Goal: Task Accomplishment & Management: Manage account settings

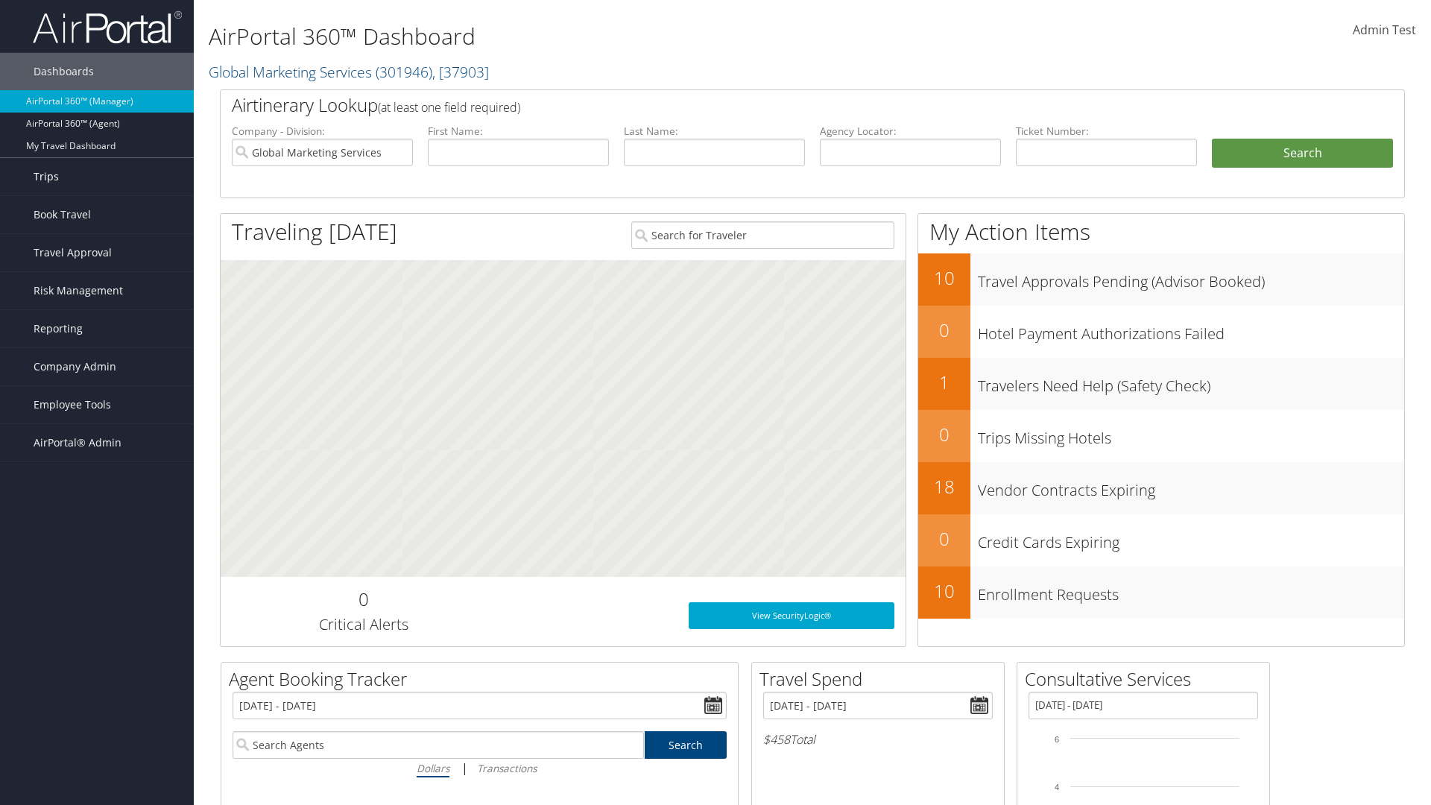
click at [97, 177] on link "Trips" at bounding box center [97, 176] width 194 height 37
click at [97, 229] on link "Current/Future Trips" at bounding box center [97, 229] width 194 height 22
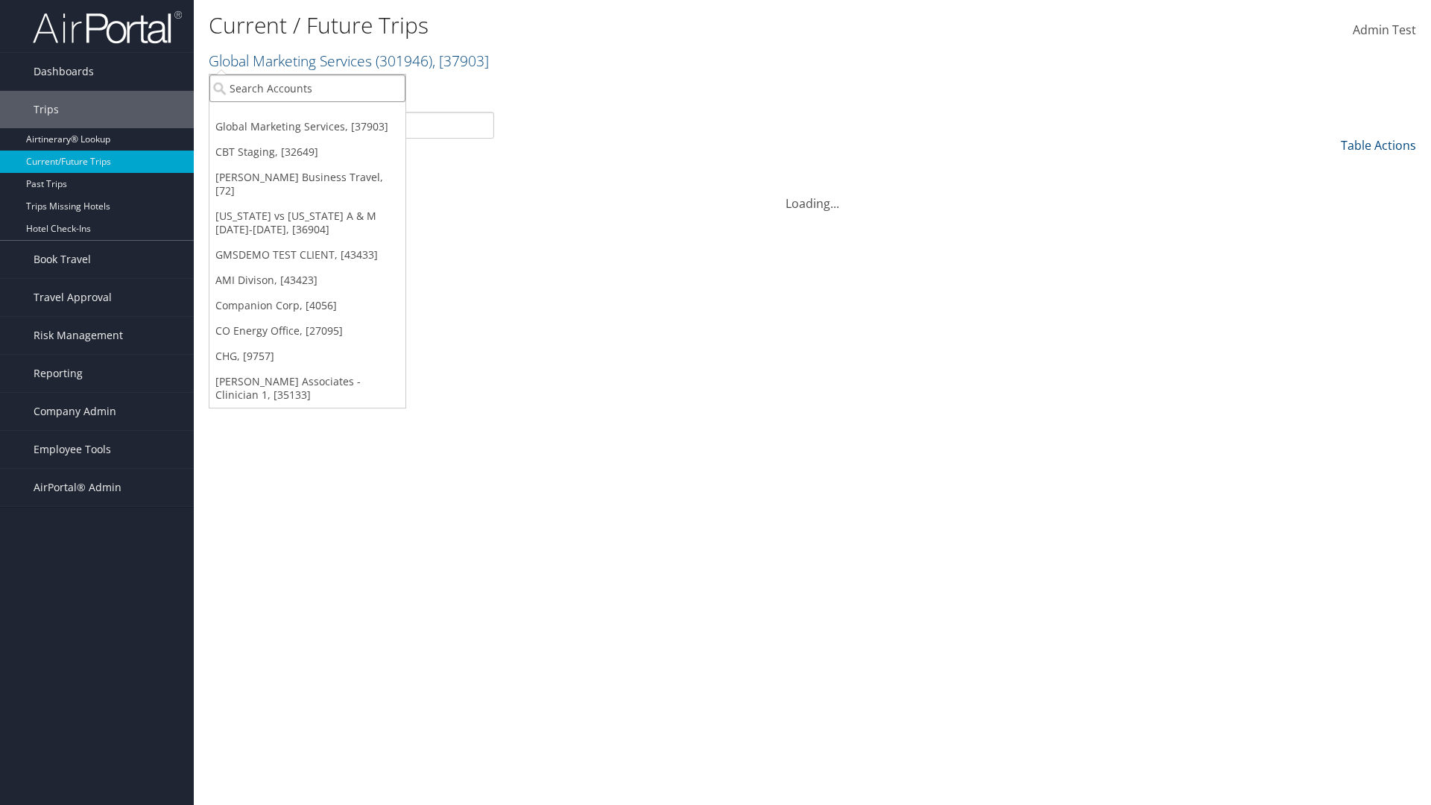
click at [307, 88] on input "search" at bounding box center [307, 89] width 196 height 28
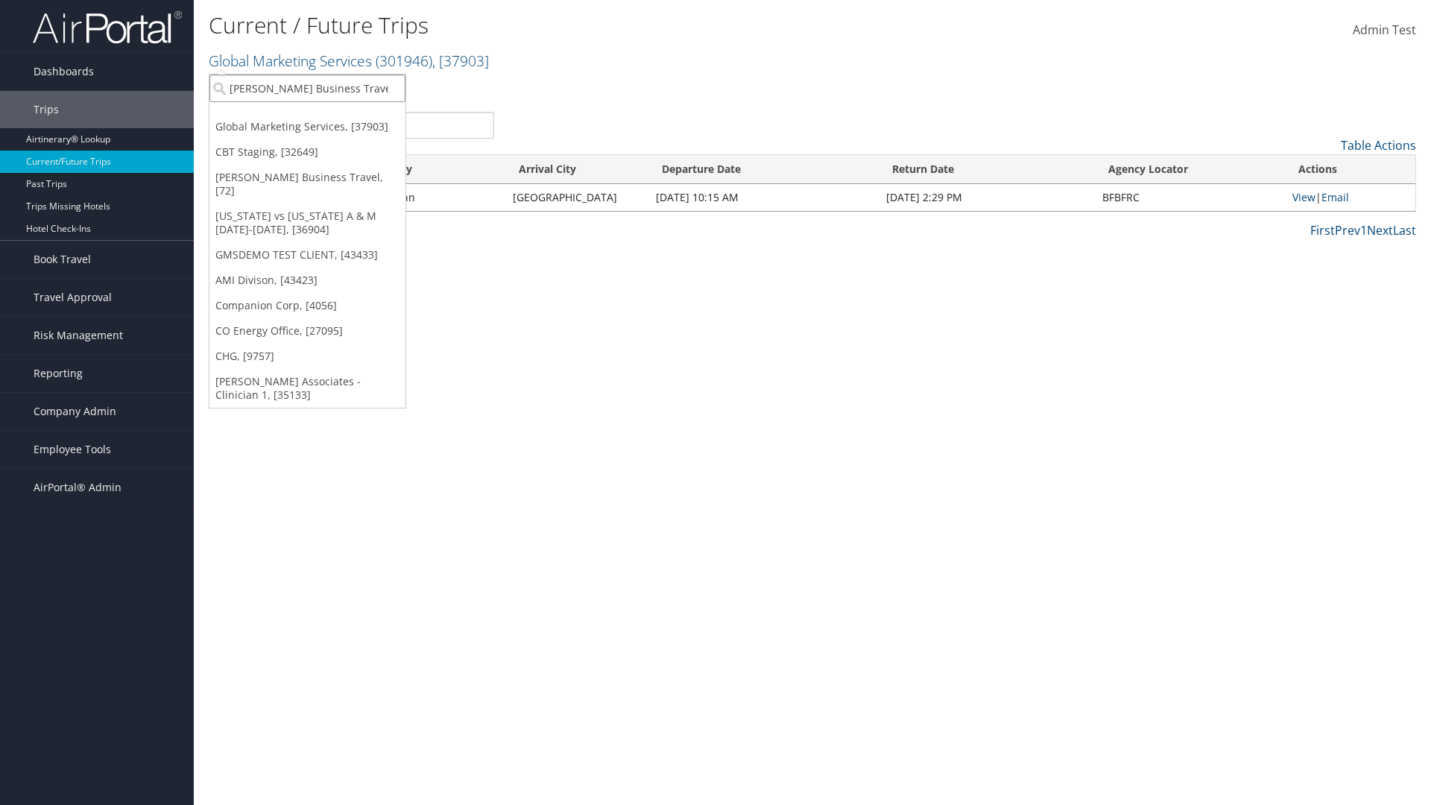
type input "[PERSON_NAME] Business Travel"
click at [328, 116] on div "Christopherson Business Travel (C10001), [72]" at bounding box center [328, 115] width 254 height 13
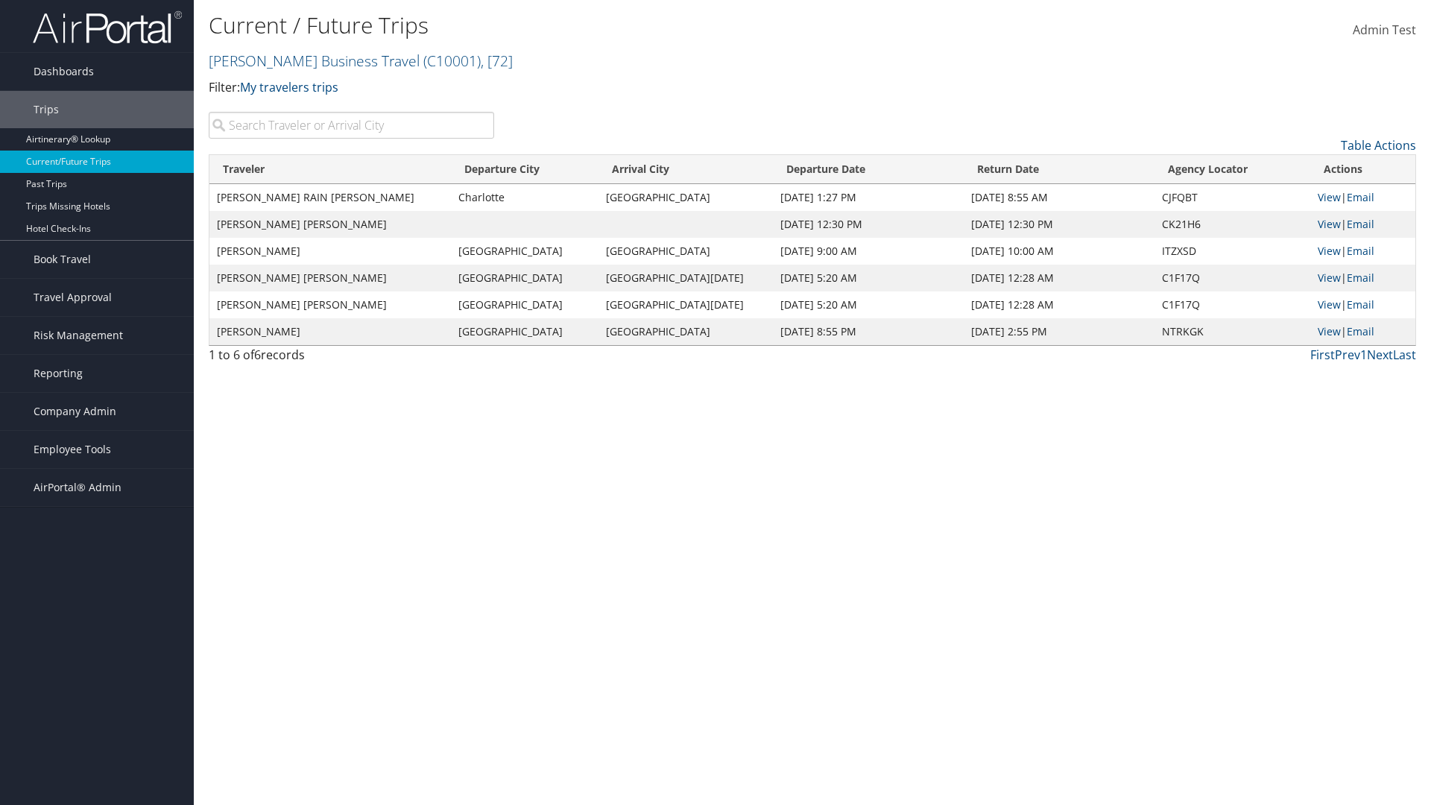
click at [351, 125] on input "search" at bounding box center [351, 125] width 285 height 27
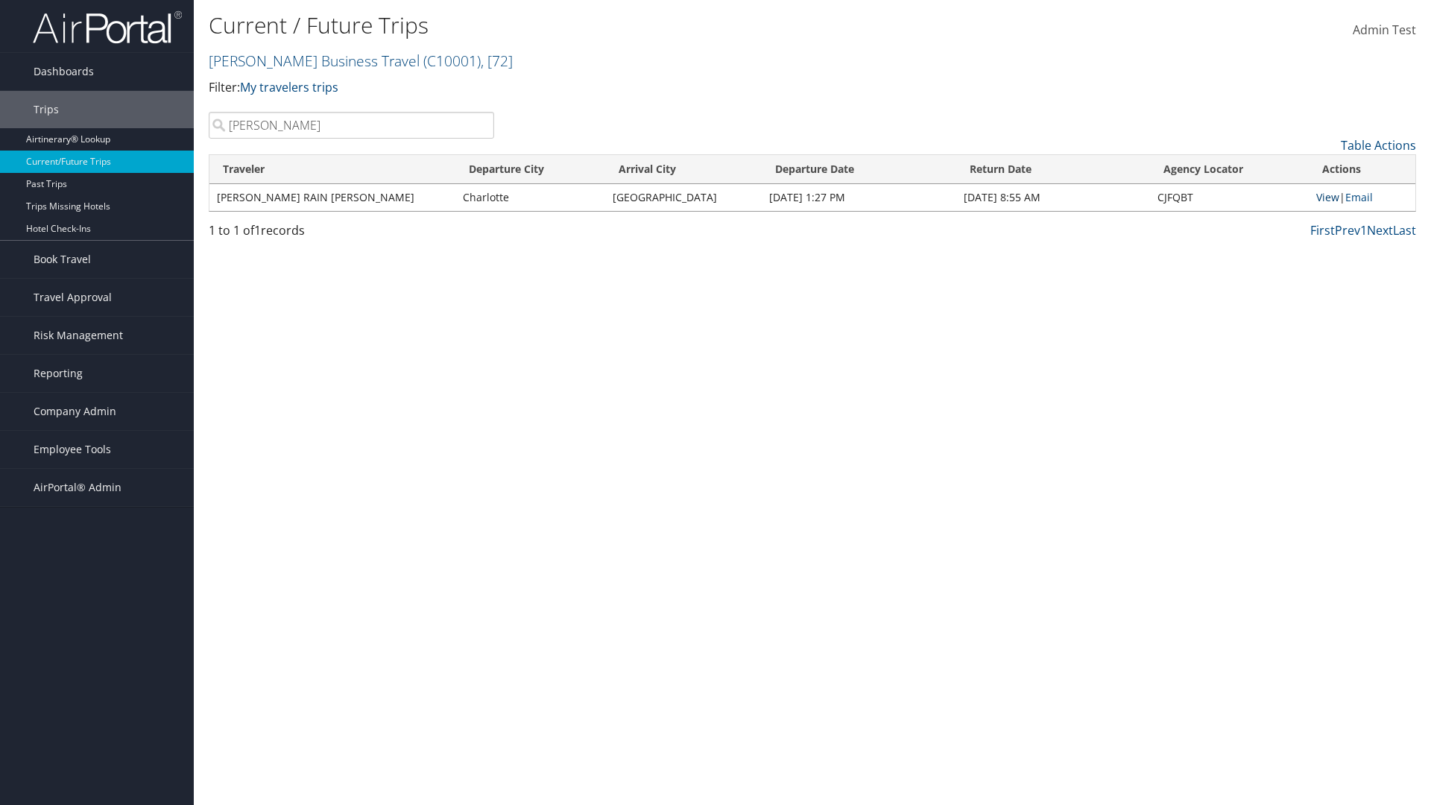
type input "TATUM"
click at [1325, 197] on link "View" at bounding box center [1327, 197] width 23 height 14
click at [97, 411] on span "Company Admin" at bounding box center [75, 411] width 83 height 37
click at [97, 721] on link "Airtinerary® Settings" at bounding box center [97, 732] width 194 height 22
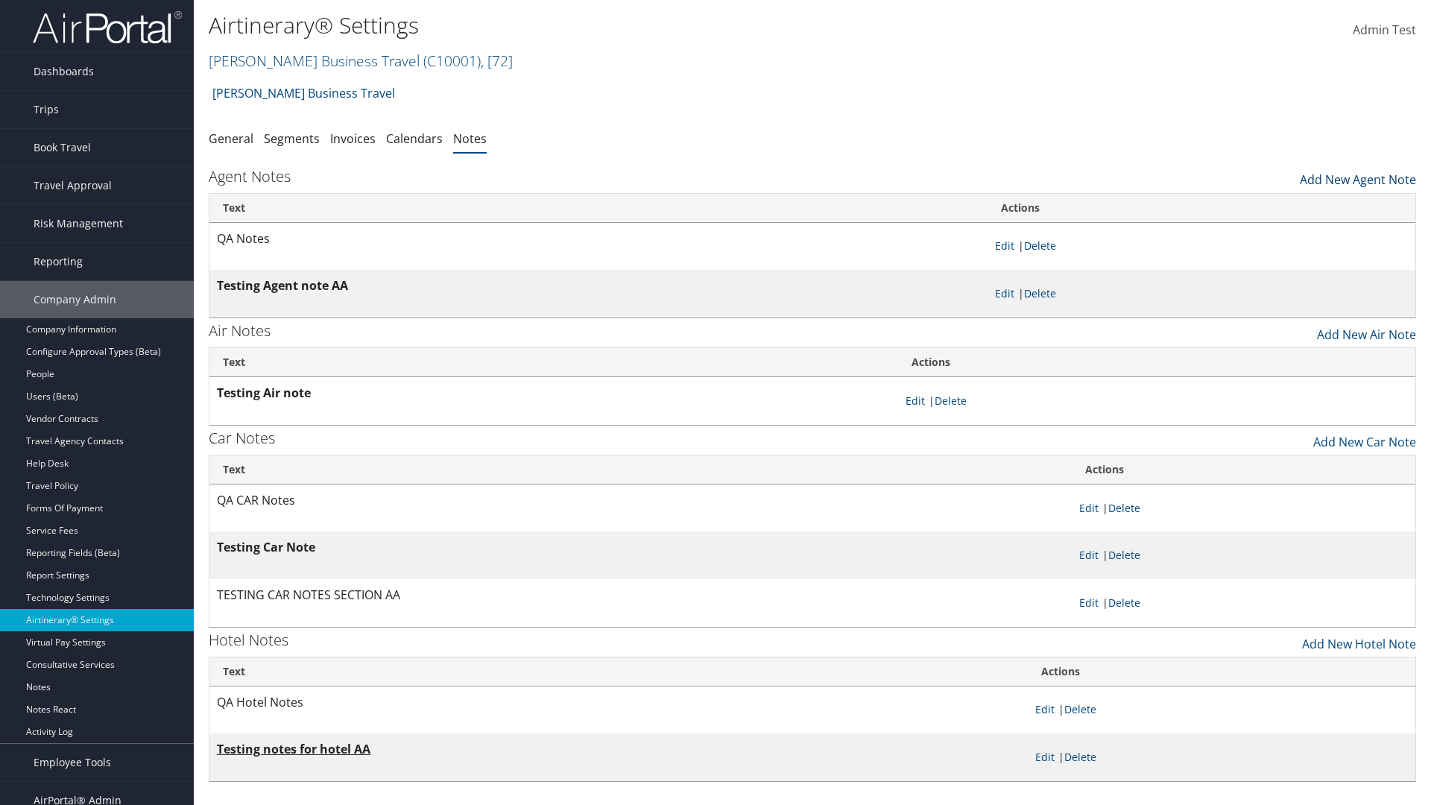
click at [1358, 176] on link "Add New Agent Note" at bounding box center [1358, 175] width 116 height 25
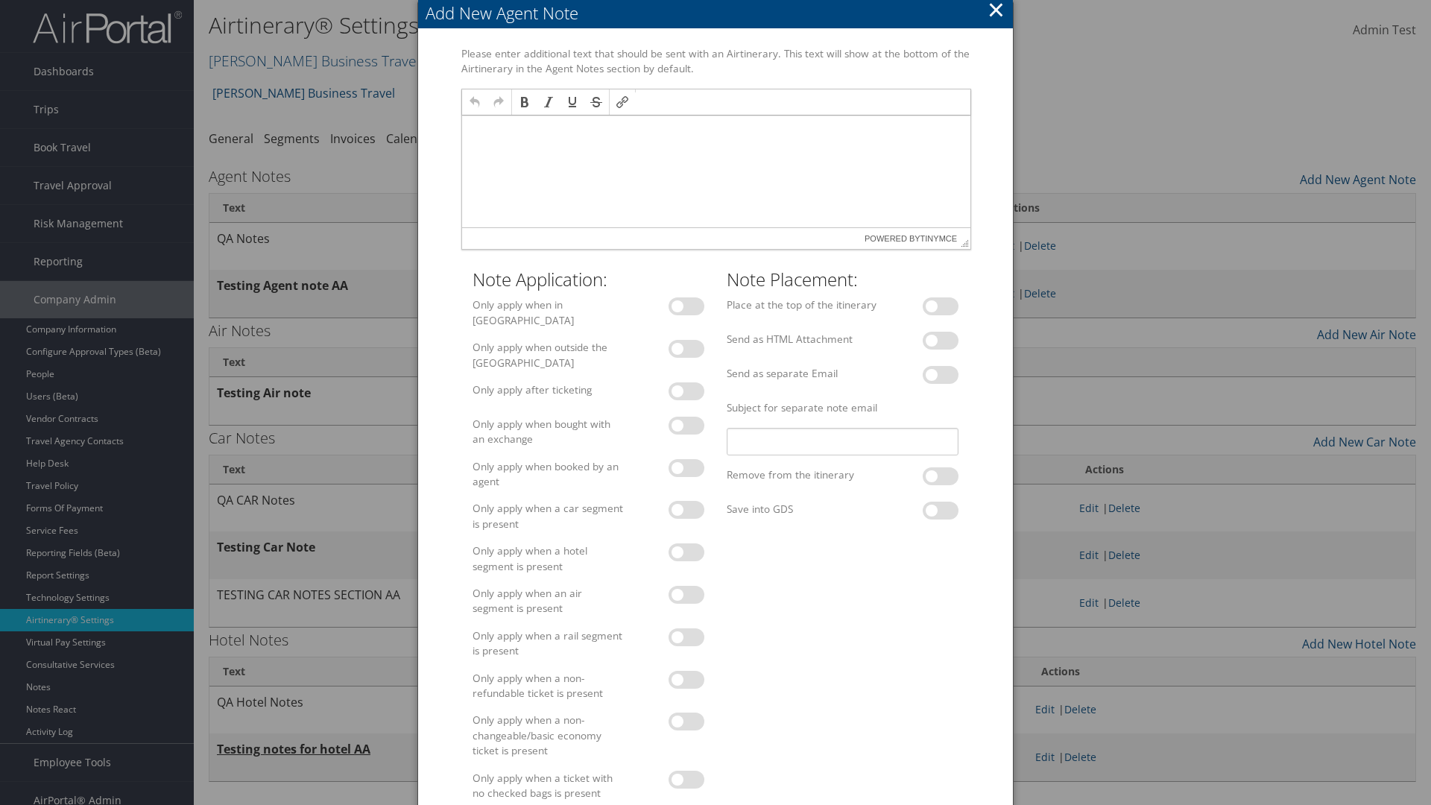
click at [715, 129] on p at bounding box center [715, 130] width 496 height 12
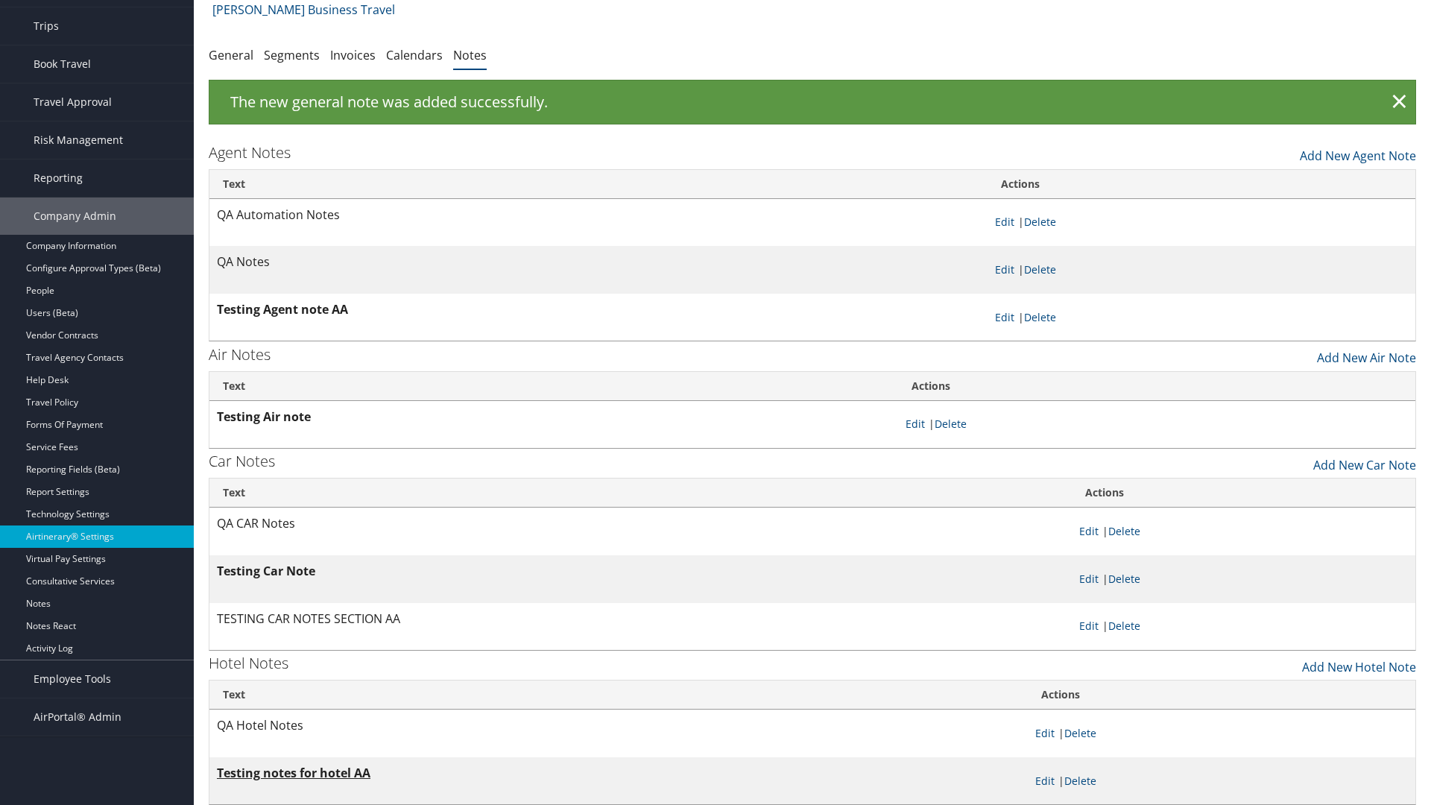
scroll to position [24, 0]
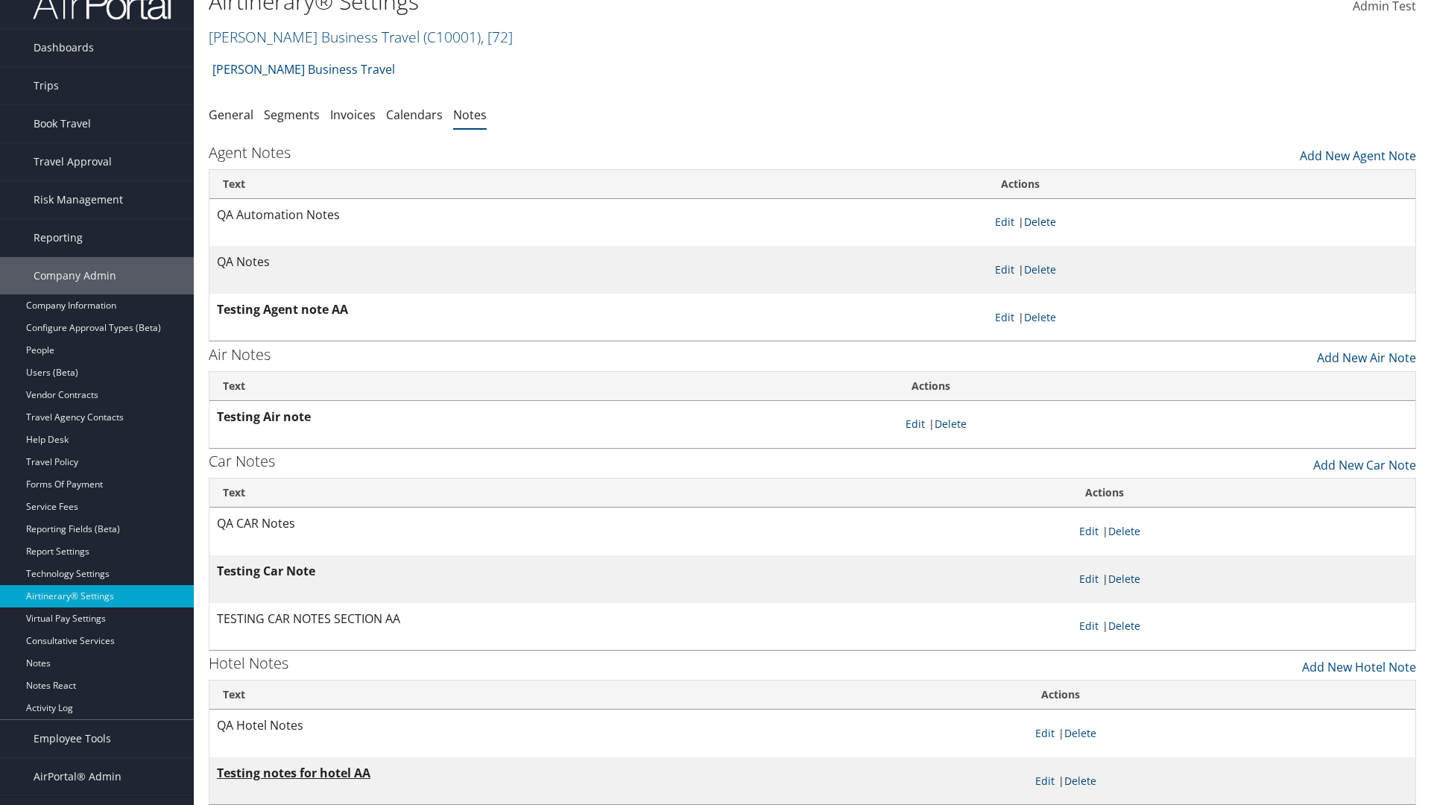
click at [1043, 221] on link "Delete" at bounding box center [1040, 222] width 32 height 14
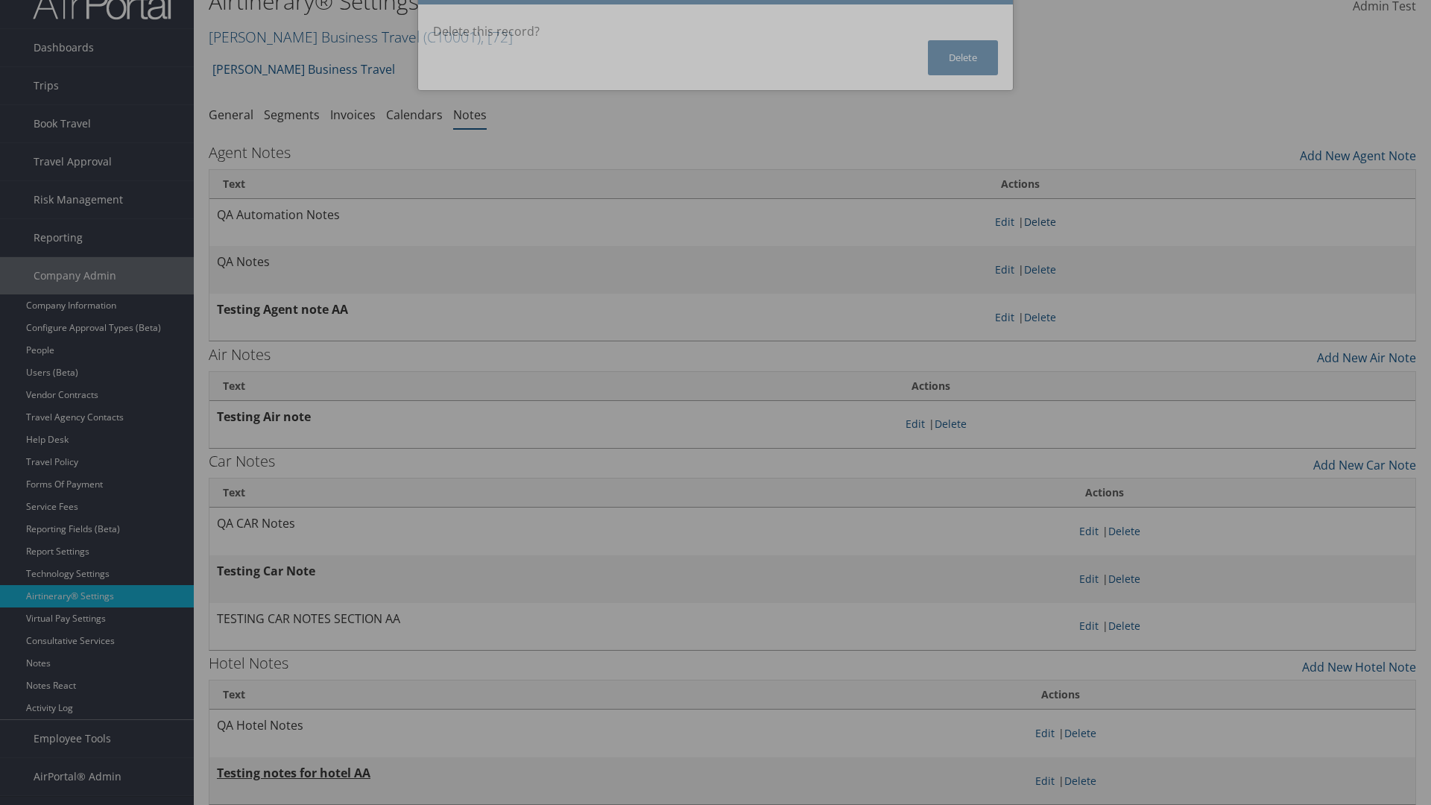
scroll to position [0, 0]
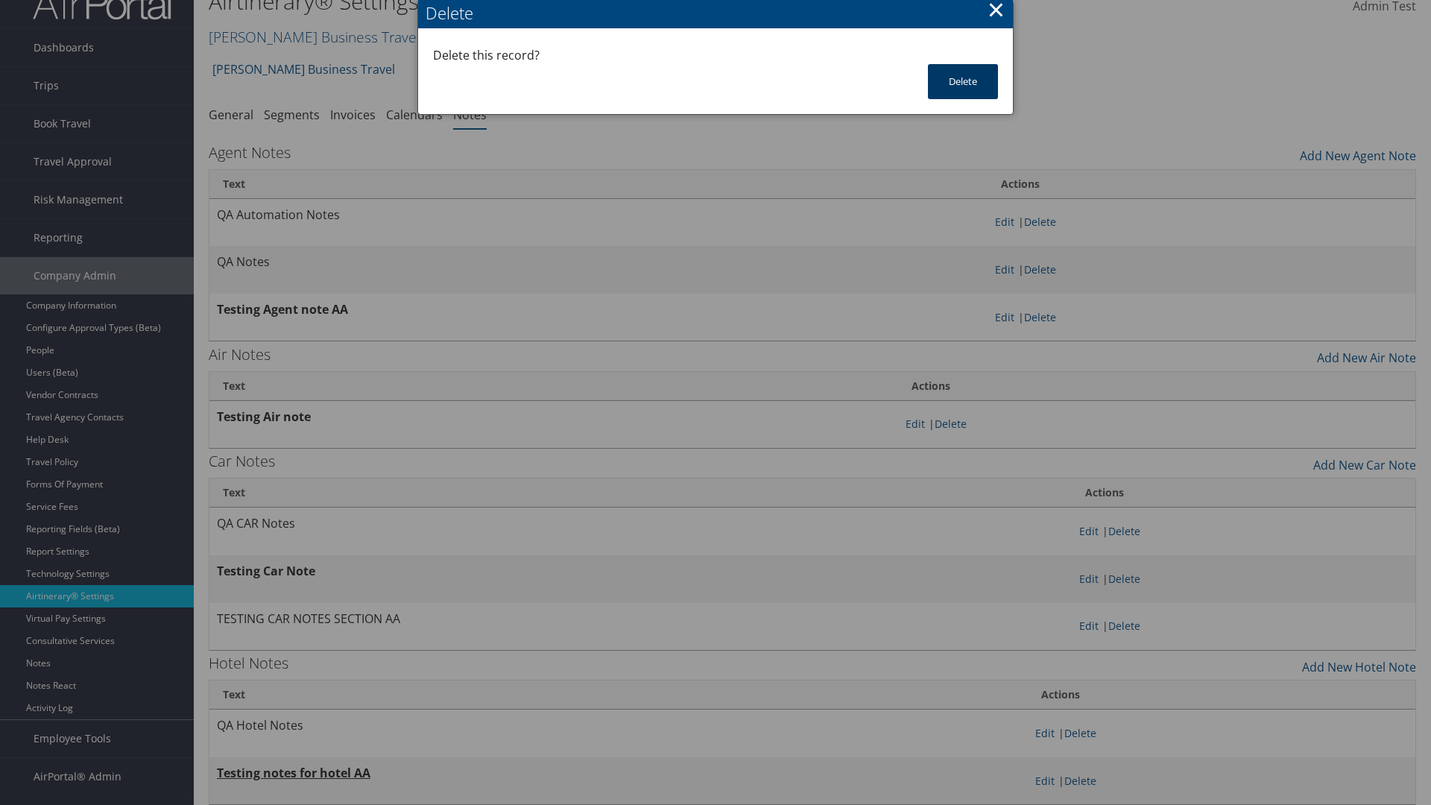
click at [963, 81] on button "Delete" at bounding box center [963, 81] width 70 height 35
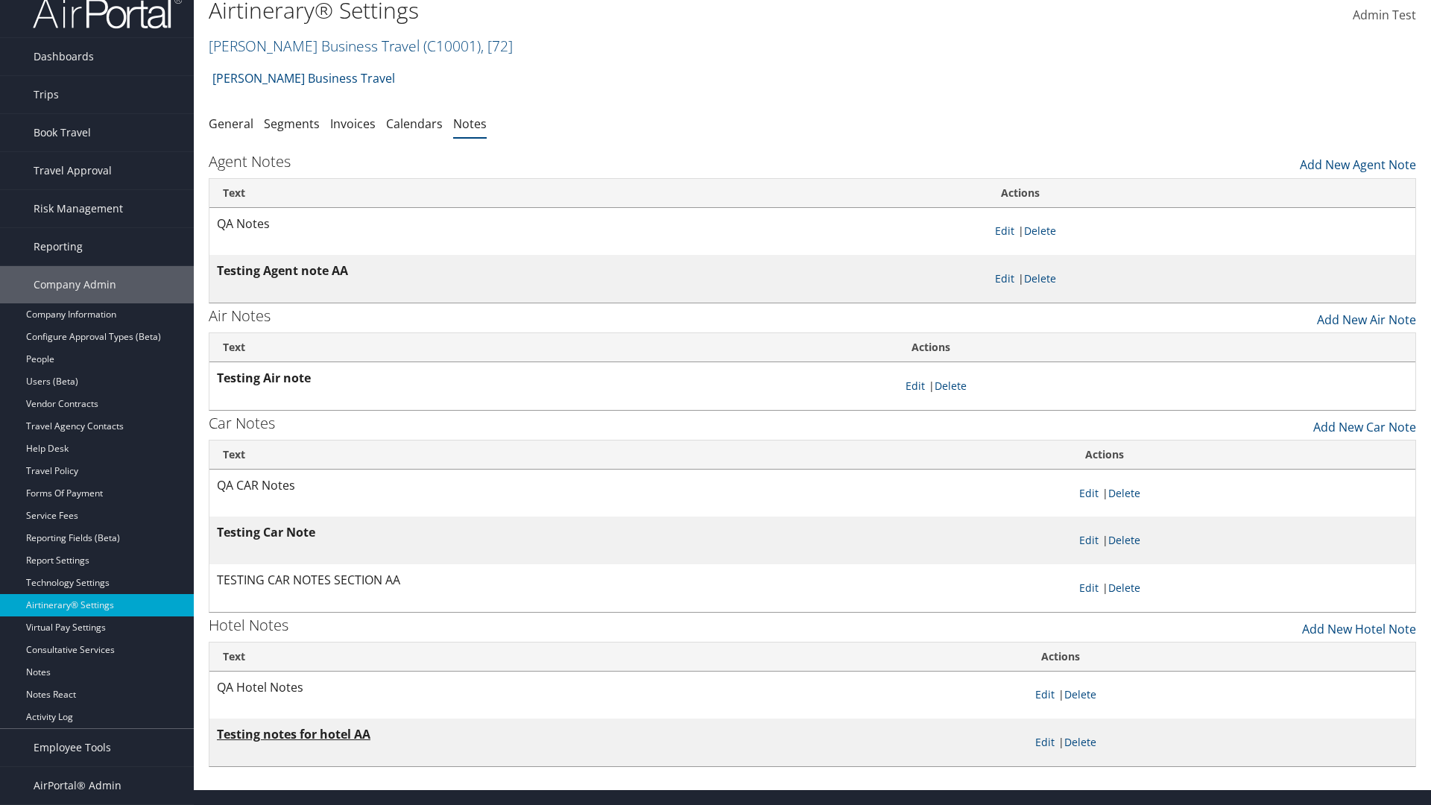
scroll to position [15, 0]
